Goal: Task Accomplishment & Management: Manage account settings

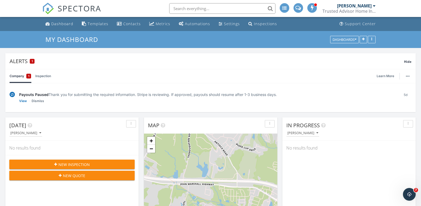
click at [75, 165] on span "New Inspection" at bounding box center [73, 165] width 31 height 6
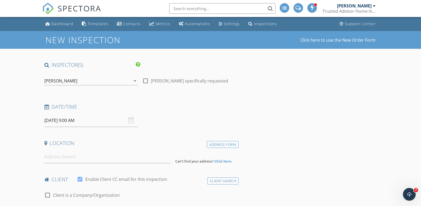
click at [131, 121] on div "09/29/2025 9:00 AM" at bounding box center [91, 120] width 94 height 13
click at [76, 121] on input "09/29/2025 9:00 AM" at bounding box center [91, 120] width 94 height 13
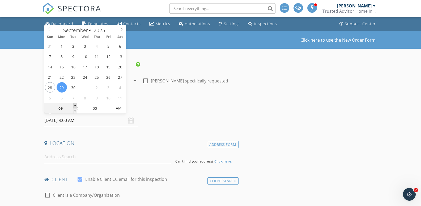
type input "10"
type input "[DATE] 10:00 AM"
click at [75, 105] on span at bounding box center [75, 105] width 4 height 5
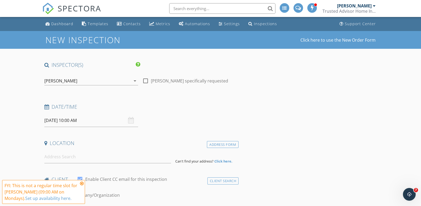
drag, startPoint x: 81, startPoint y: 184, endPoint x: 73, endPoint y: 157, distance: 27.6
click at [81, 183] on icon at bounding box center [82, 184] width 4 height 4
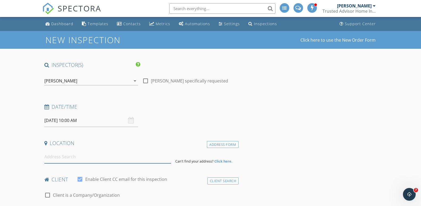
click at [73, 157] on input at bounding box center [107, 157] width 127 height 13
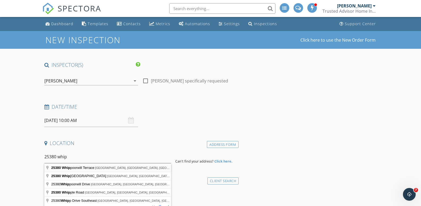
type input "25380 Whippoorwill Terrace, South Riding, VA, USA"
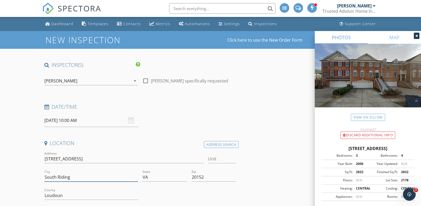
click at [75, 178] on input "South Riding" at bounding box center [91, 177] width 94 height 9
type input "S"
type input "Chantilly"
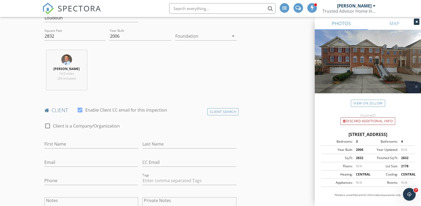
scroll to position [186, 0]
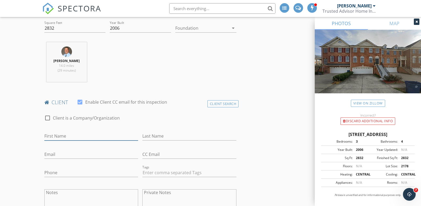
click at [74, 135] on input "First Name" at bounding box center [91, 136] width 94 height 9
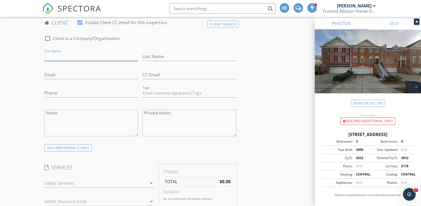
scroll to position [159, 0]
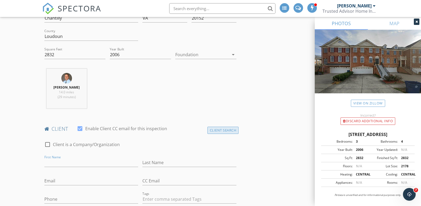
click at [226, 131] on div "Client Search" at bounding box center [222, 130] width 31 height 7
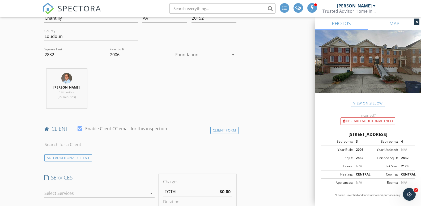
click at [67, 146] on input "text" at bounding box center [140, 144] width 192 height 9
type input "tri pham"
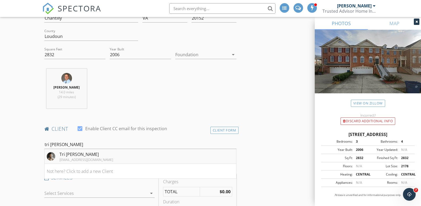
click at [72, 159] on div "tpaf1983@gmail.com" at bounding box center [86, 160] width 54 height 4
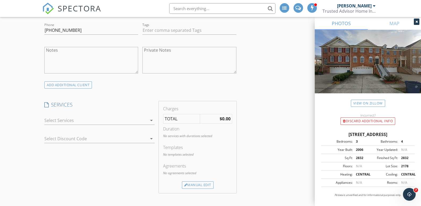
scroll to position [345, 0]
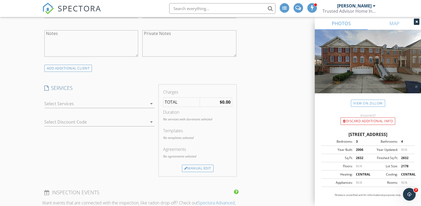
click at [99, 100] on div at bounding box center [95, 104] width 103 height 8
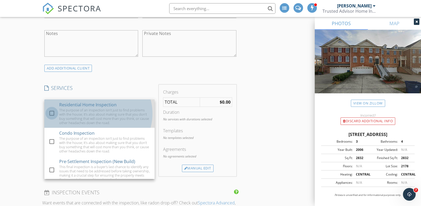
click at [51, 115] on div at bounding box center [51, 113] width 9 height 9
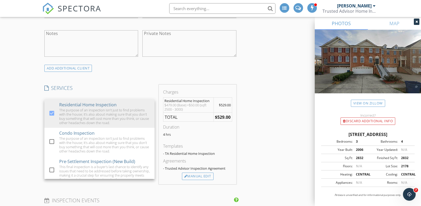
click at [29, 112] on div "New Inspection Click here to use the New Order Form INSPECTOR(S) check_box Tony…" at bounding box center [210, 206] width 421 height 1040
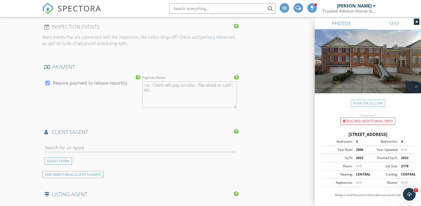
scroll to position [531, 0]
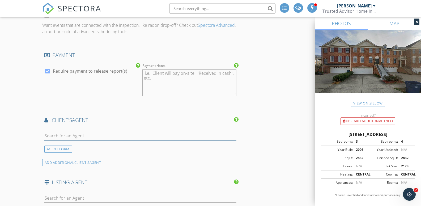
click at [68, 134] on input "text" at bounding box center [140, 136] width 192 height 9
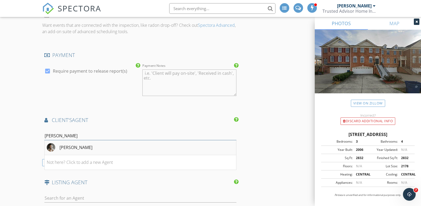
type input "omer"
click at [62, 145] on div "[PERSON_NAME]" at bounding box center [75, 147] width 33 height 6
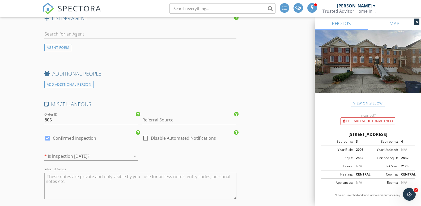
scroll to position [796, 0]
click at [54, 155] on div at bounding box center [83, 156] width 79 height 8
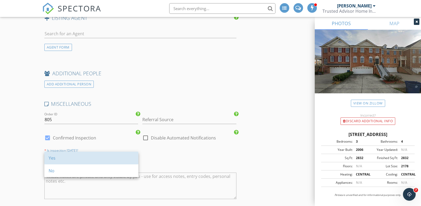
click at [54, 155] on div "Yes" at bounding box center [91, 158] width 85 height 6
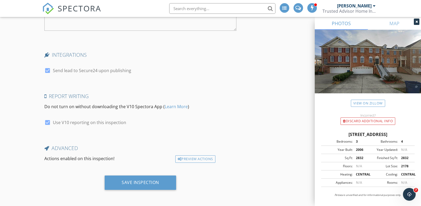
scroll to position [966, 0]
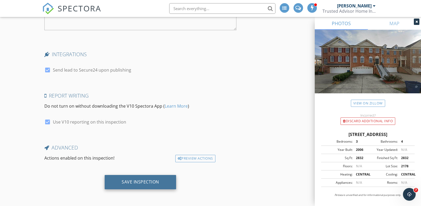
click at [157, 181] on div "Save Inspection" at bounding box center [140, 181] width 37 height 5
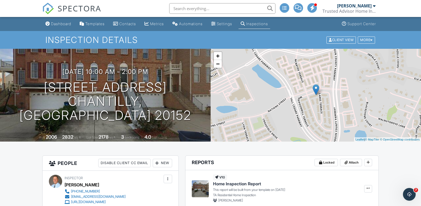
click at [257, 26] on link "Inspections" at bounding box center [254, 24] width 32 height 10
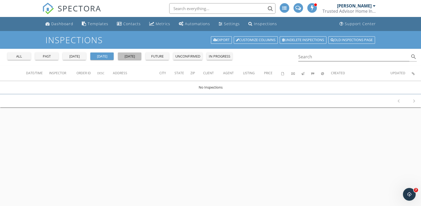
click at [131, 59] on div "tomorrow" at bounding box center [129, 56] width 19 height 5
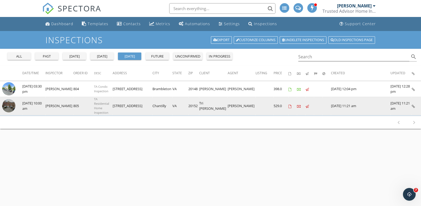
click at [10, 106] on img at bounding box center [8, 105] width 13 height 13
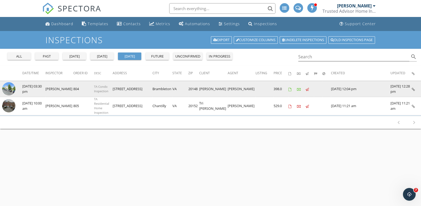
click at [10, 90] on img at bounding box center [8, 88] width 13 height 13
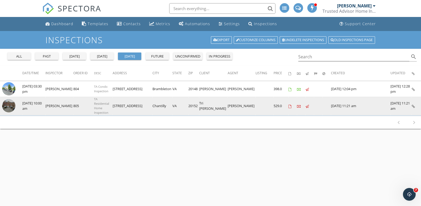
click at [9, 107] on img at bounding box center [8, 105] width 13 height 13
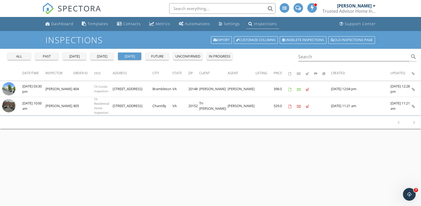
click at [258, 25] on div "Inspections" at bounding box center [265, 23] width 23 height 5
click at [156, 55] on div "future" at bounding box center [157, 56] width 19 height 5
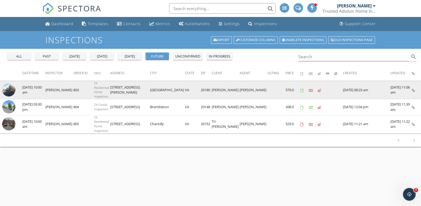
click at [6, 87] on img at bounding box center [8, 89] width 13 height 13
click at [11, 92] on img at bounding box center [8, 89] width 13 height 13
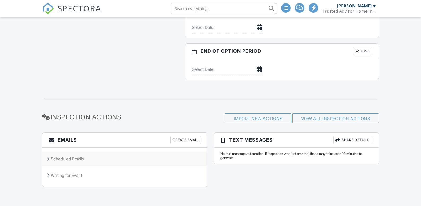
click at [68, 158] on div "Scheduled Emails" at bounding box center [124, 159] width 165 height 14
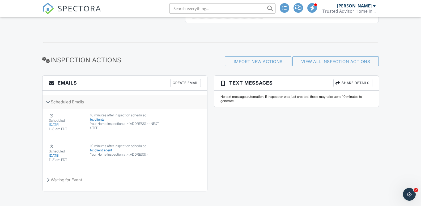
scroll to position [581, 0]
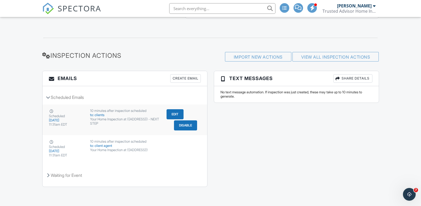
click at [105, 118] on div "Your Home Inspection at {{ADDRESS}} - NEXT STEP" at bounding box center [125, 121] width 70 height 8
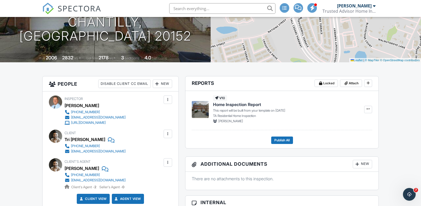
scroll to position [106, 0]
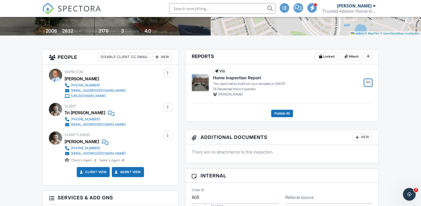
click at [369, 85] on span at bounding box center [367, 82] width 5 height 5
click at [339, 97] on input "Build Now" at bounding box center [341, 97] width 54 height 12
click at [349, 84] on span "Edit" at bounding box center [352, 82] width 6 height 5
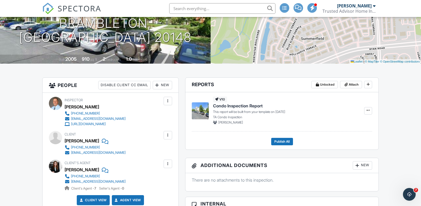
scroll to position [80, 0]
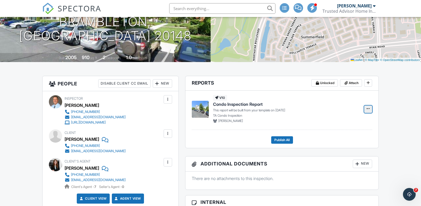
click at [365, 109] on button at bounding box center [368, 109] width 8 height 7
click at [332, 124] on input "Build Now" at bounding box center [341, 124] width 54 height 12
click at [348, 110] on link "Edit" at bounding box center [351, 109] width 21 height 7
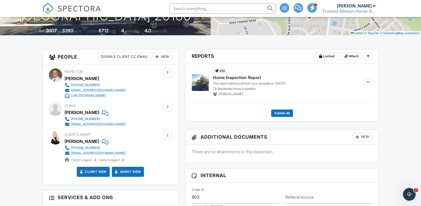
scroll to position [106, 0]
click at [369, 83] on icon at bounding box center [367, 82] width 3 height 4
click at [340, 96] on input "Build Now" at bounding box center [341, 97] width 54 height 12
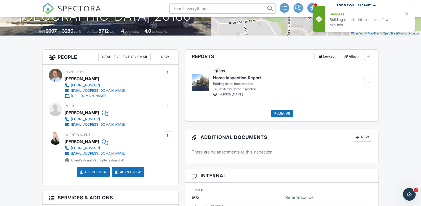
scroll to position [0, 0]
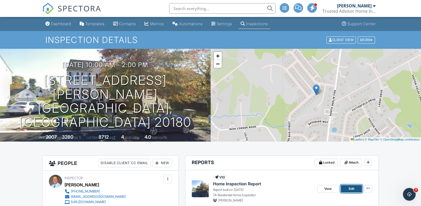
click at [347, 187] on link "Edit" at bounding box center [351, 188] width 21 height 7
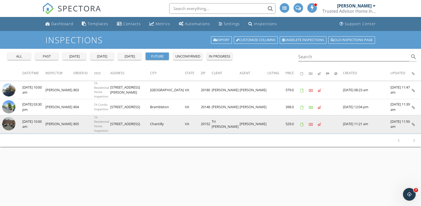
click at [8, 120] on img at bounding box center [8, 123] width 13 height 13
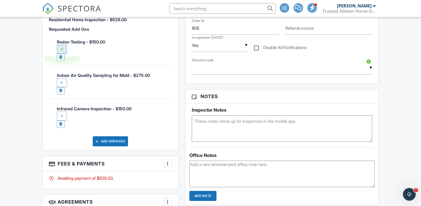
click at [63, 48] on div at bounding box center [62, 49] width 10 height 9
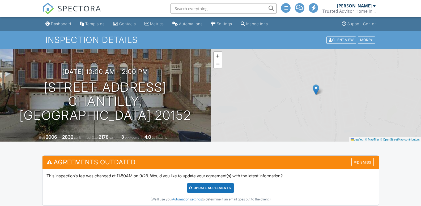
scroll to position [322, 0]
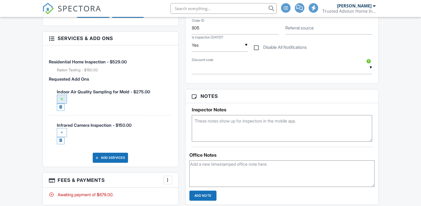
click at [65, 100] on ul "Indoor Air Quality Sampling for Mold - $275.00 Delete Request Are you sure you …" at bounding box center [110, 115] width 123 height 67
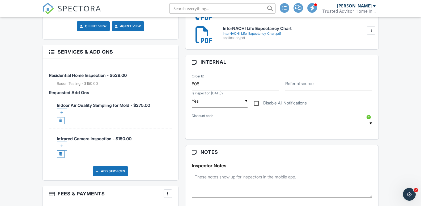
scroll to position [0, 0]
click at [61, 114] on div at bounding box center [62, 112] width 10 height 9
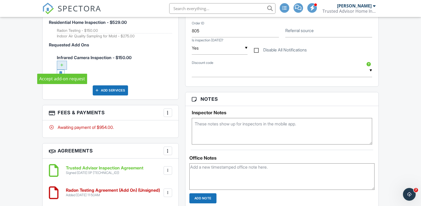
click at [62, 66] on div at bounding box center [62, 65] width 10 height 9
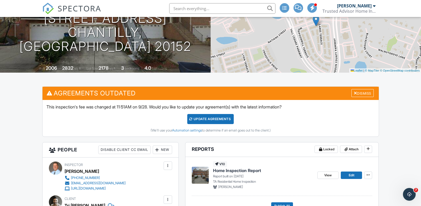
click at [208, 122] on div "Update Agreements" at bounding box center [210, 119] width 46 height 10
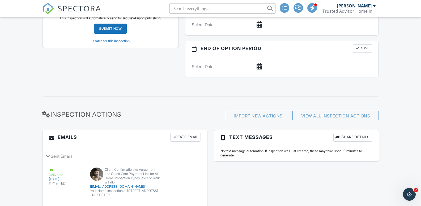
scroll to position [633, 0]
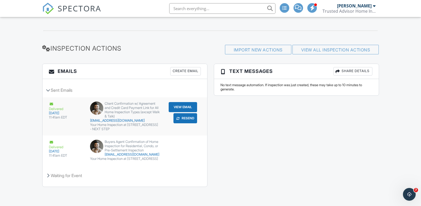
click at [186, 113] on button "Resend" at bounding box center [185, 118] width 24 height 10
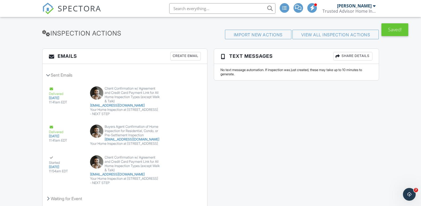
scroll to position [675, 0]
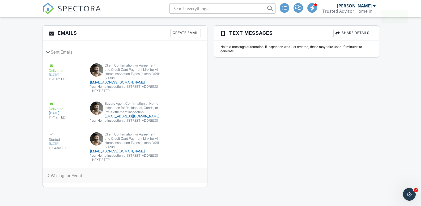
click at [55, 177] on div "Waiting for Event" at bounding box center [124, 176] width 165 height 14
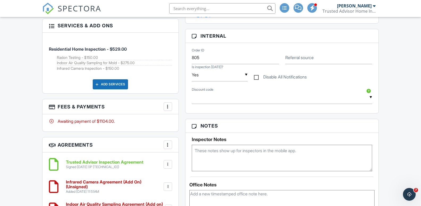
scroll to position [292, 0]
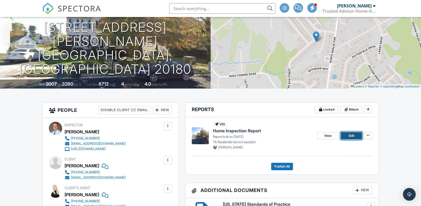
click at [353, 137] on span "Edit" at bounding box center [352, 135] width 6 height 5
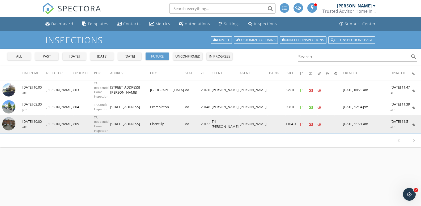
click at [5, 125] on img at bounding box center [8, 123] width 13 height 13
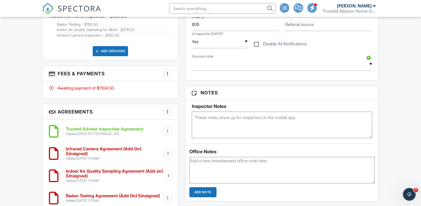
scroll to position [319, 0]
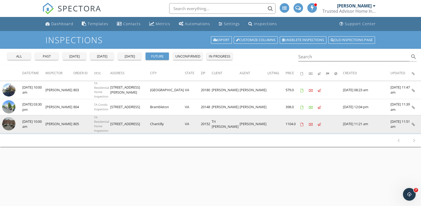
click at [11, 121] on img at bounding box center [8, 123] width 13 height 13
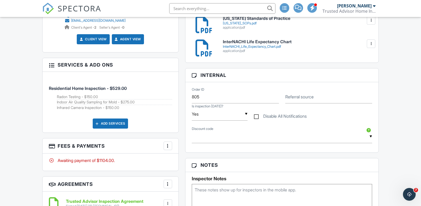
scroll to position [239, 0]
